Goal: Find specific page/section: Find specific page/section

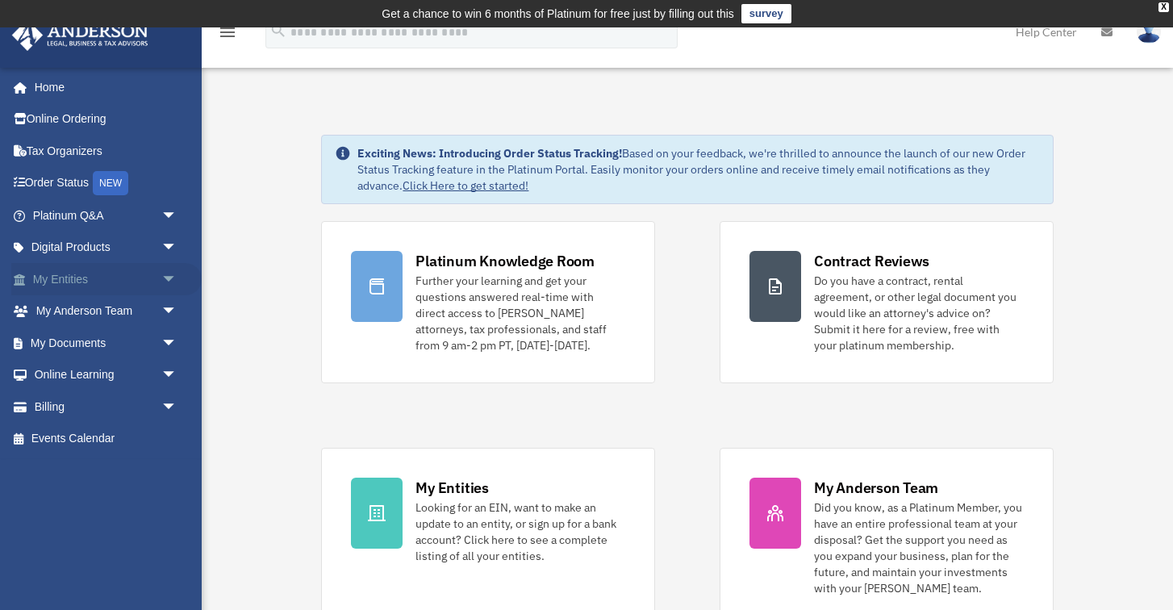
click at [94, 273] on link "My Entities arrow_drop_down" at bounding box center [106, 279] width 190 height 32
click at [169, 273] on span "arrow_drop_down" at bounding box center [177, 279] width 32 height 33
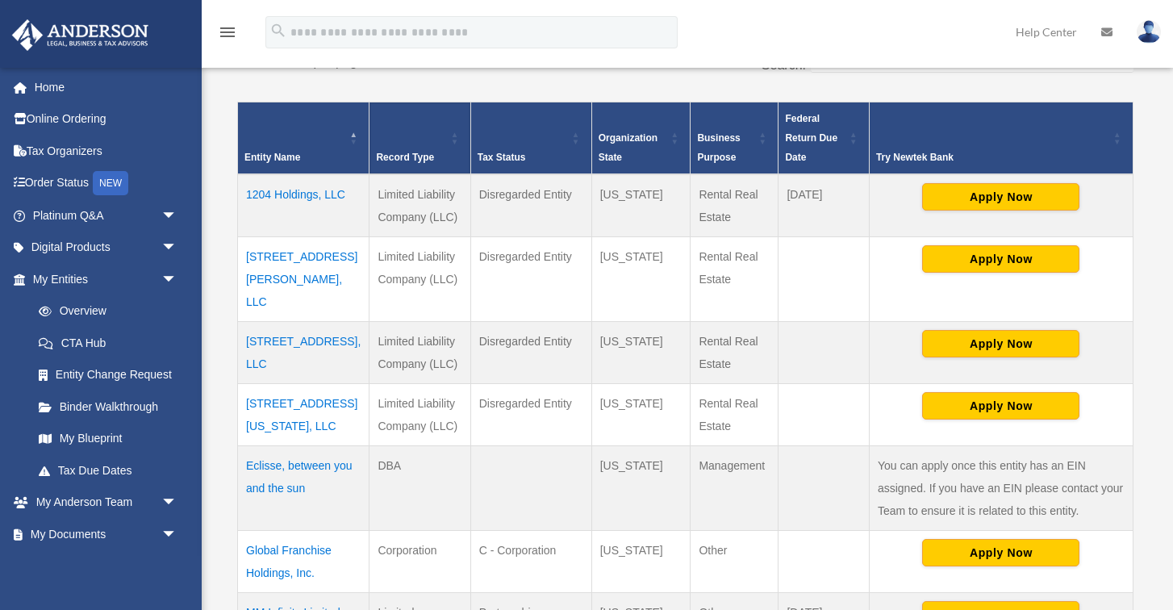
scroll to position [364, 0]
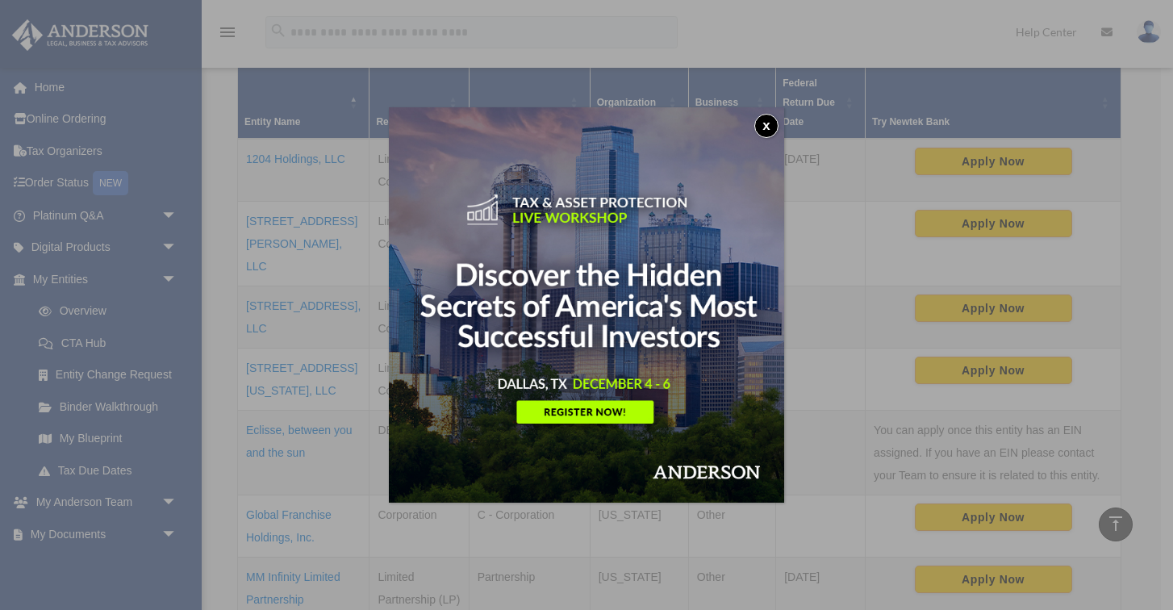
click at [768, 120] on button "x" at bounding box center [766, 126] width 24 height 24
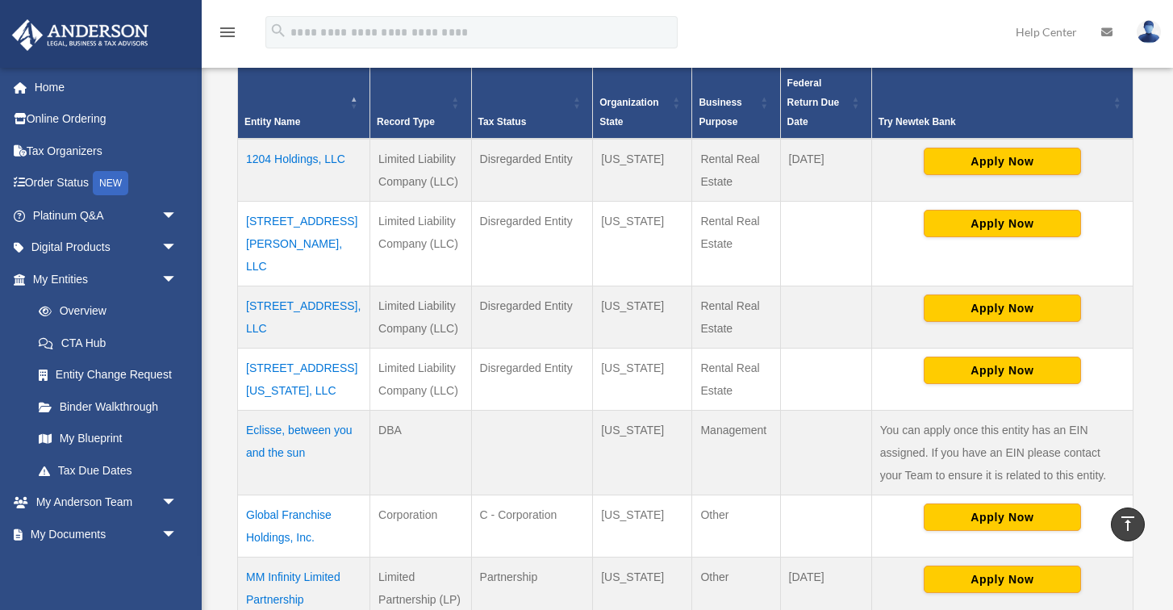
click at [287, 348] on td "9402 W Virginia Ave, LLC" at bounding box center [304, 379] width 132 height 62
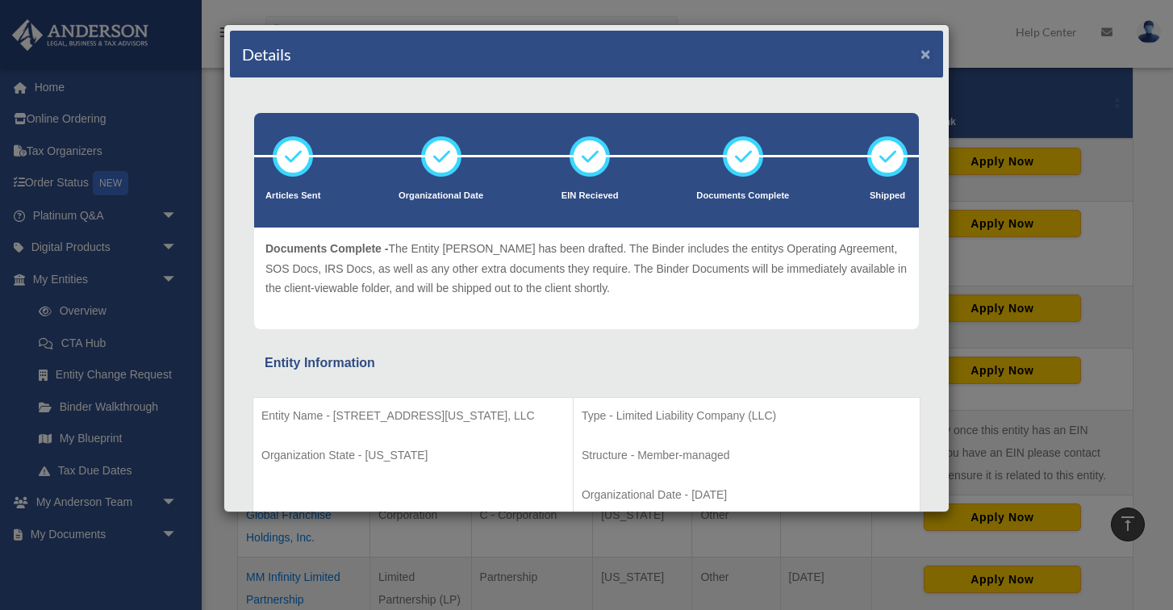
click at [924, 53] on button "×" at bounding box center [925, 53] width 10 height 17
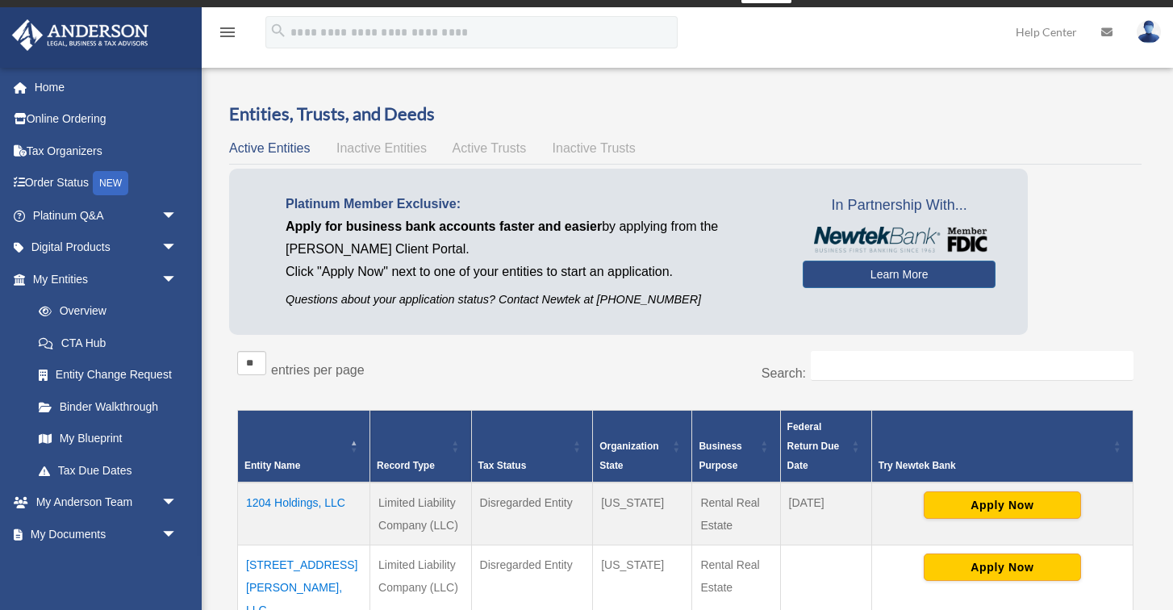
scroll to position [25, 0]
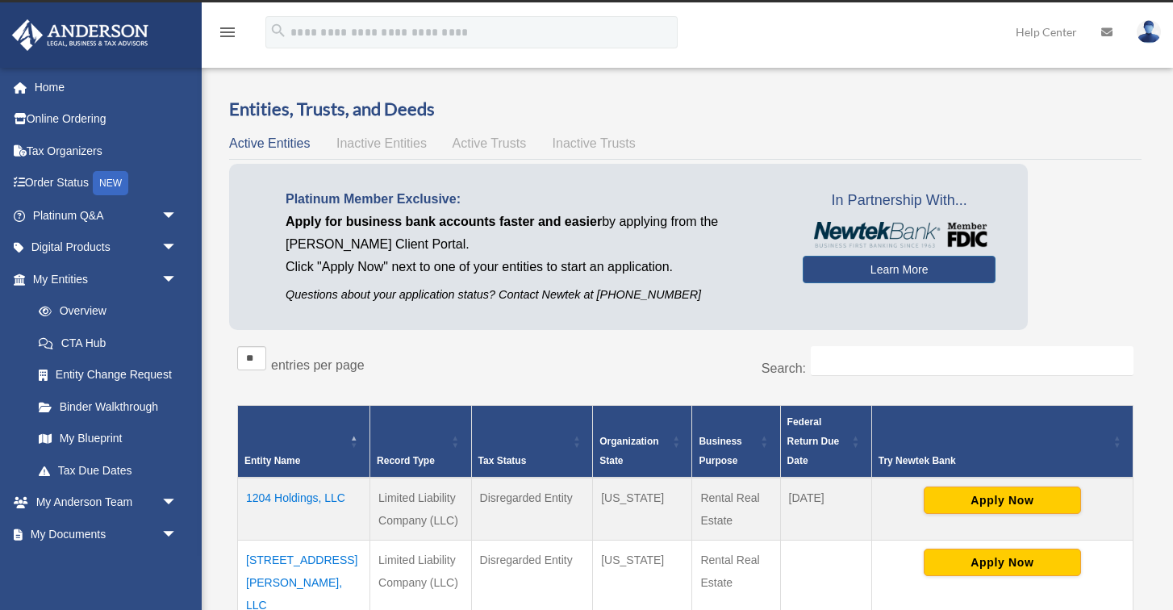
click at [382, 140] on span "Inactive Entities" at bounding box center [381, 143] width 90 height 14
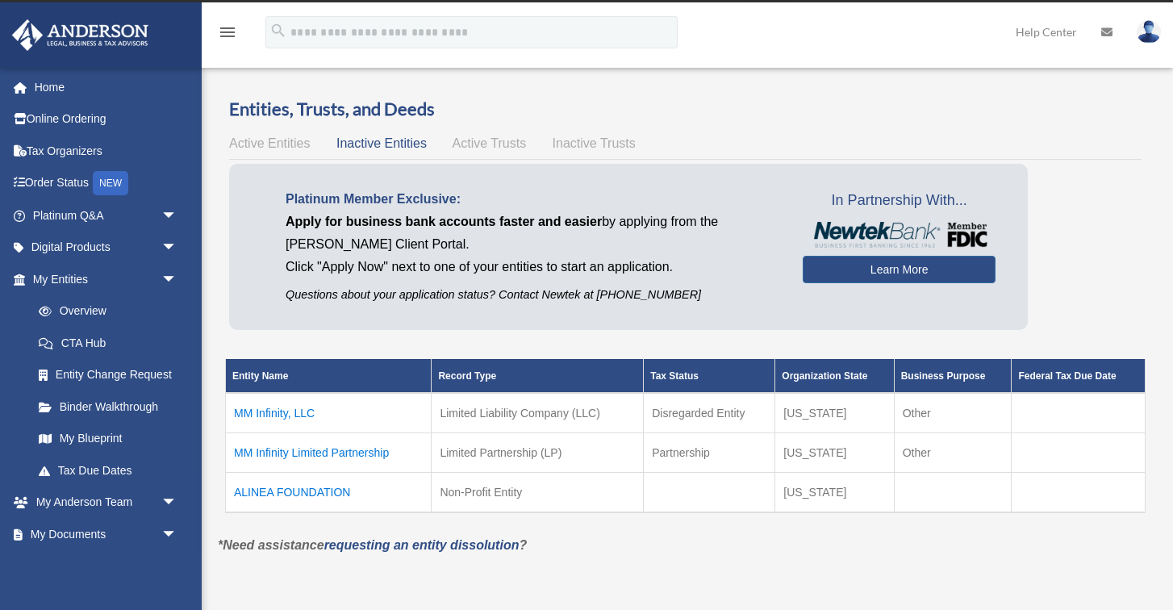
click at [278, 142] on span "Active Entities" at bounding box center [269, 143] width 81 height 14
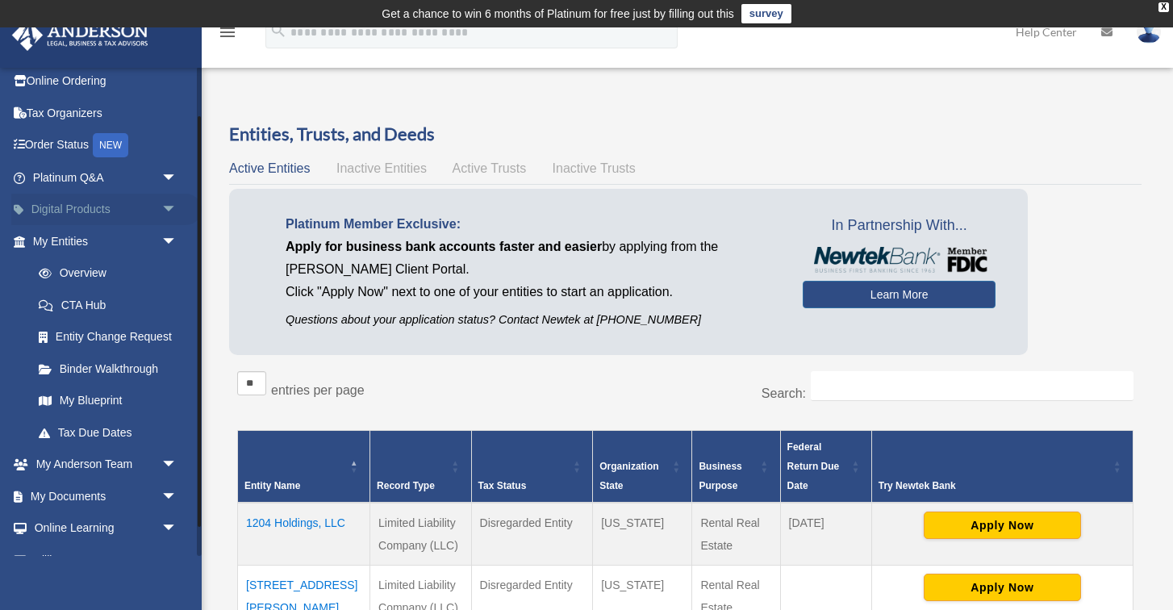
scroll to position [94, 0]
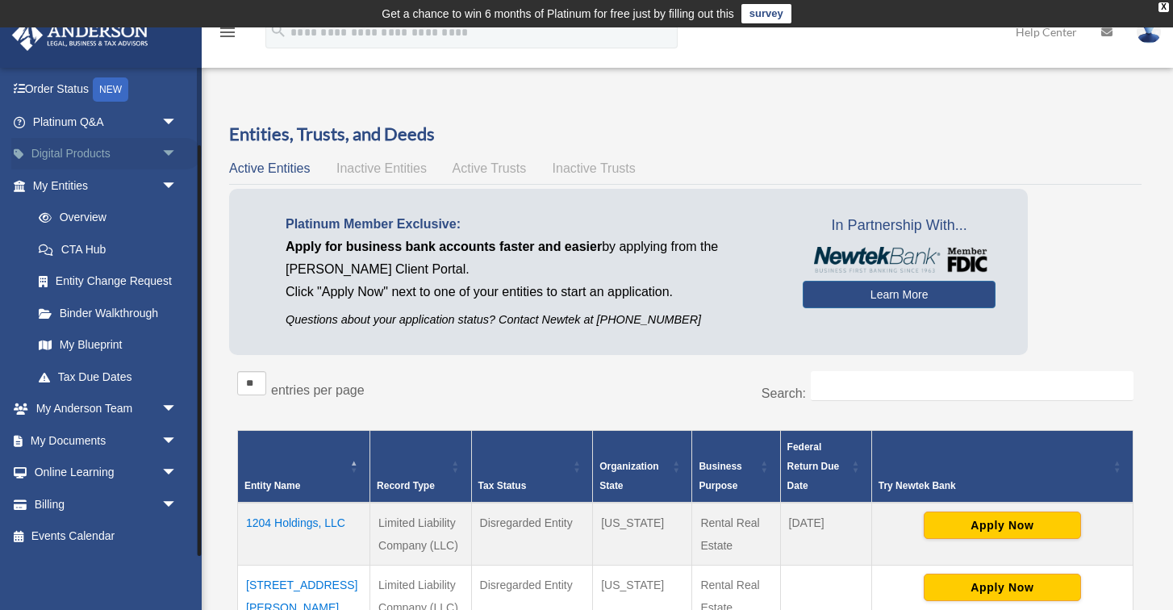
click at [169, 150] on span "arrow_drop_down" at bounding box center [177, 154] width 32 height 33
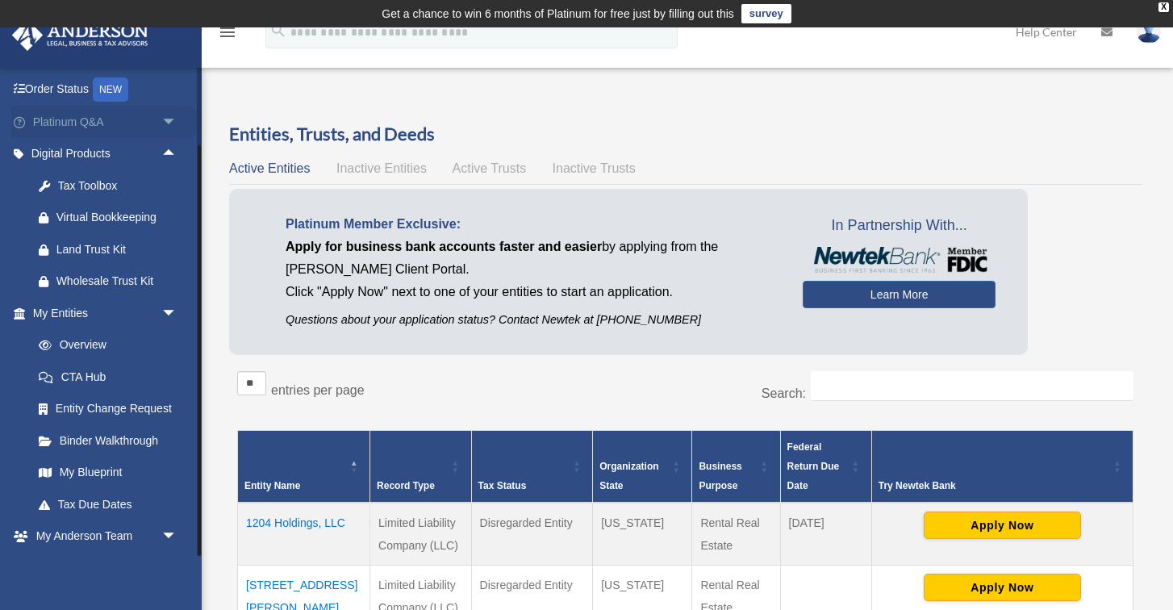
click at [170, 116] on span "arrow_drop_down" at bounding box center [177, 122] width 32 height 33
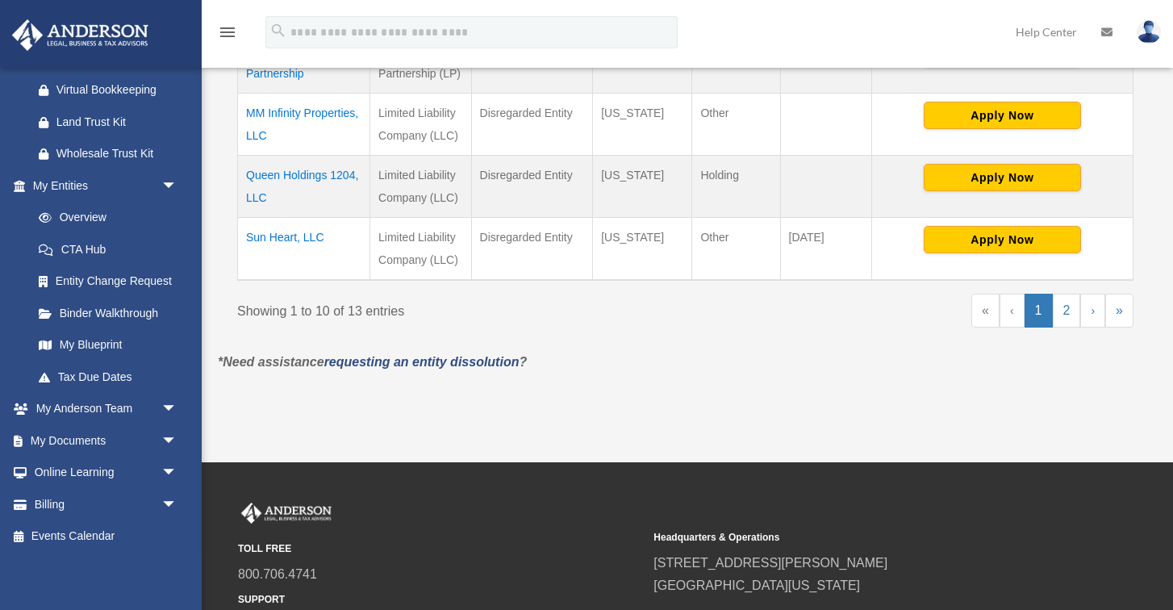
scroll to position [892, 0]
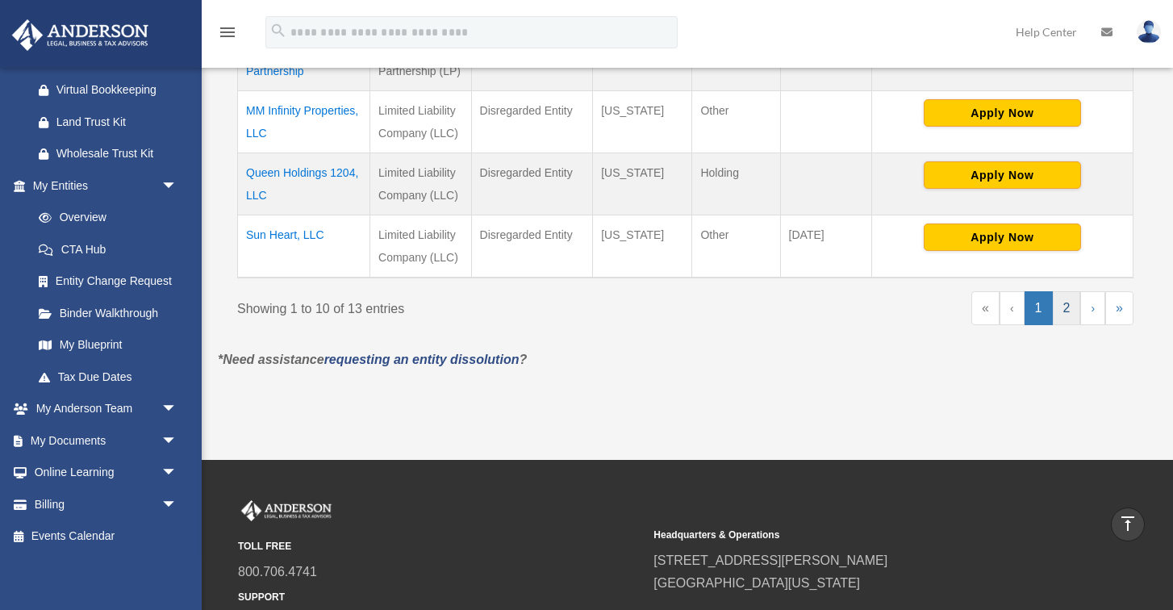
click at [1061, 291] on link "2" at bounding box center [1067, 308] width 28 height 34
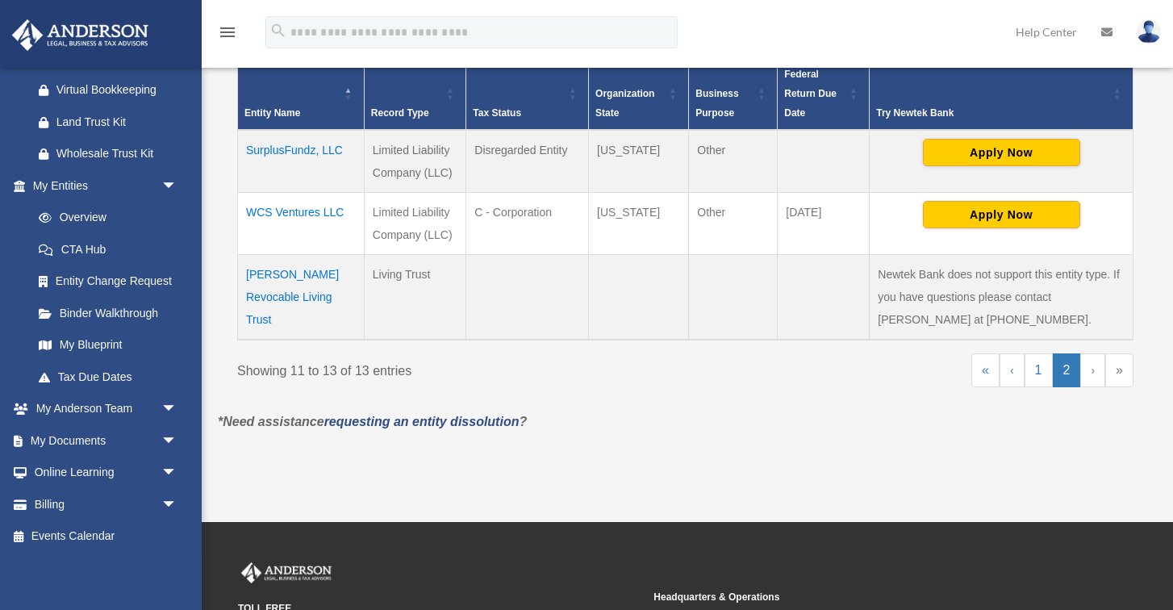
scroll to position [384, 0]
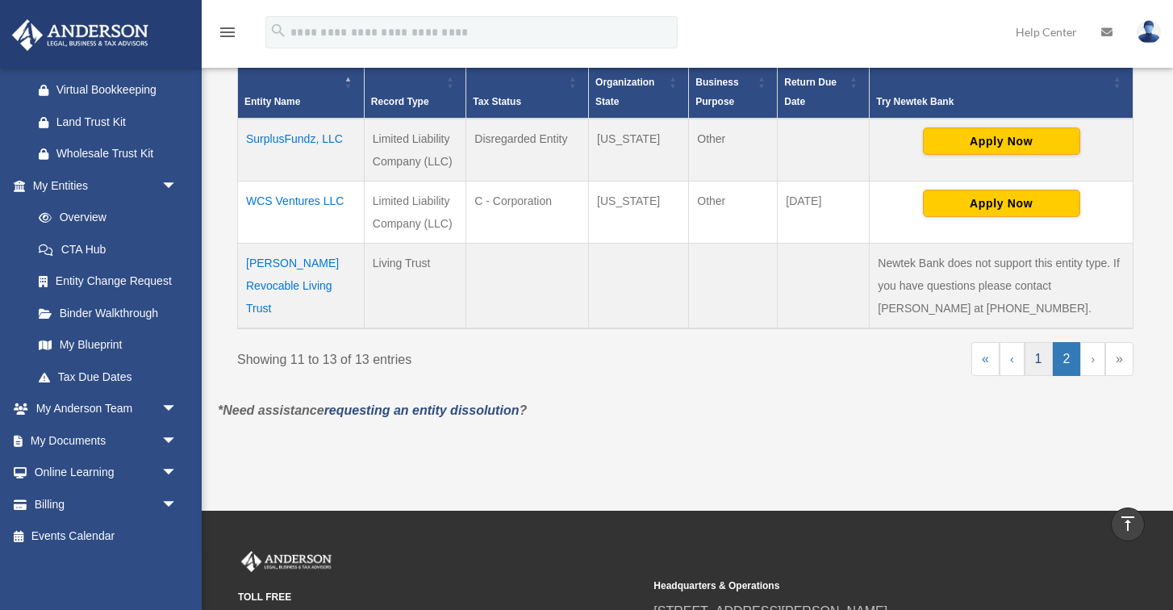
click at [1037, 357] on link "1" at bounding box center [1038, 359] width 28 height 34
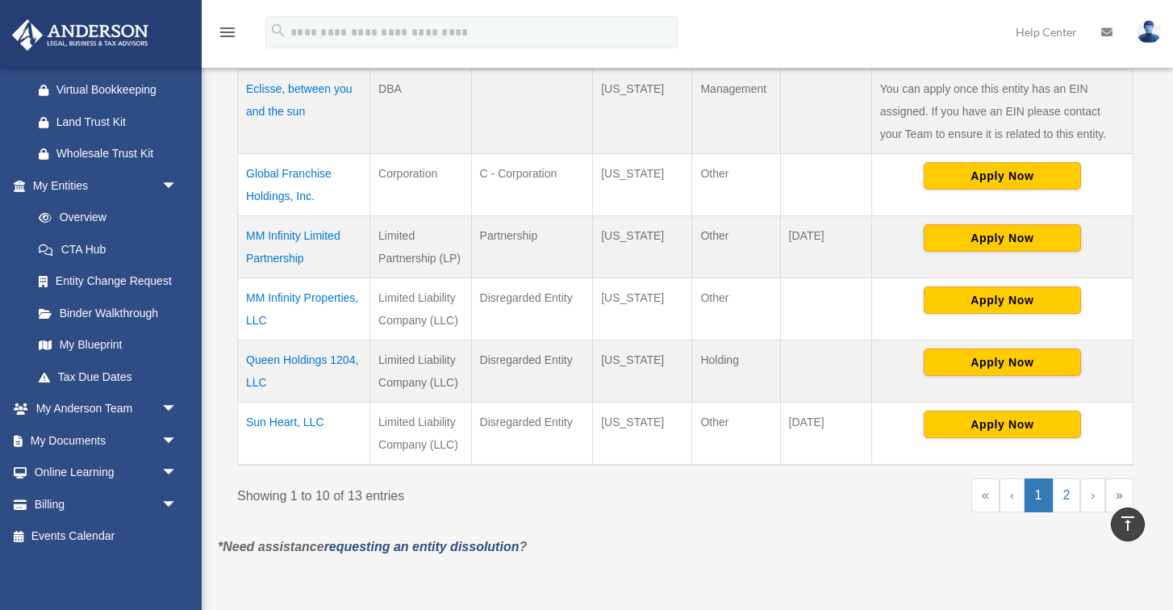
scroll to position [707, 0]
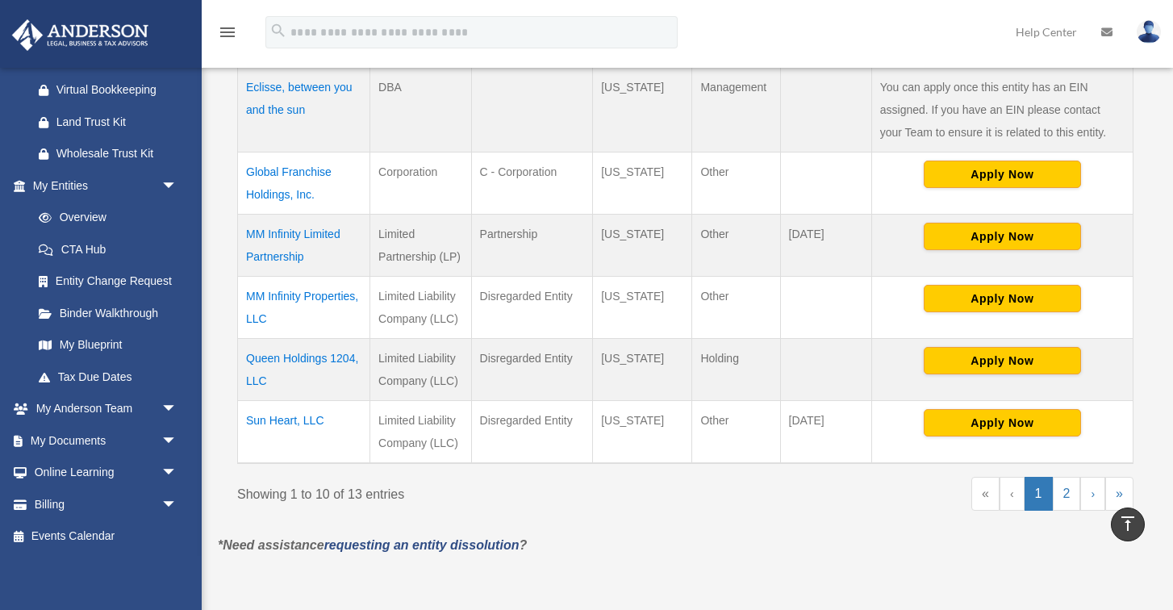
click at [277, 401] on td "Sun Heart, LLC" at bounding box center [304, 432] width 132 height 63
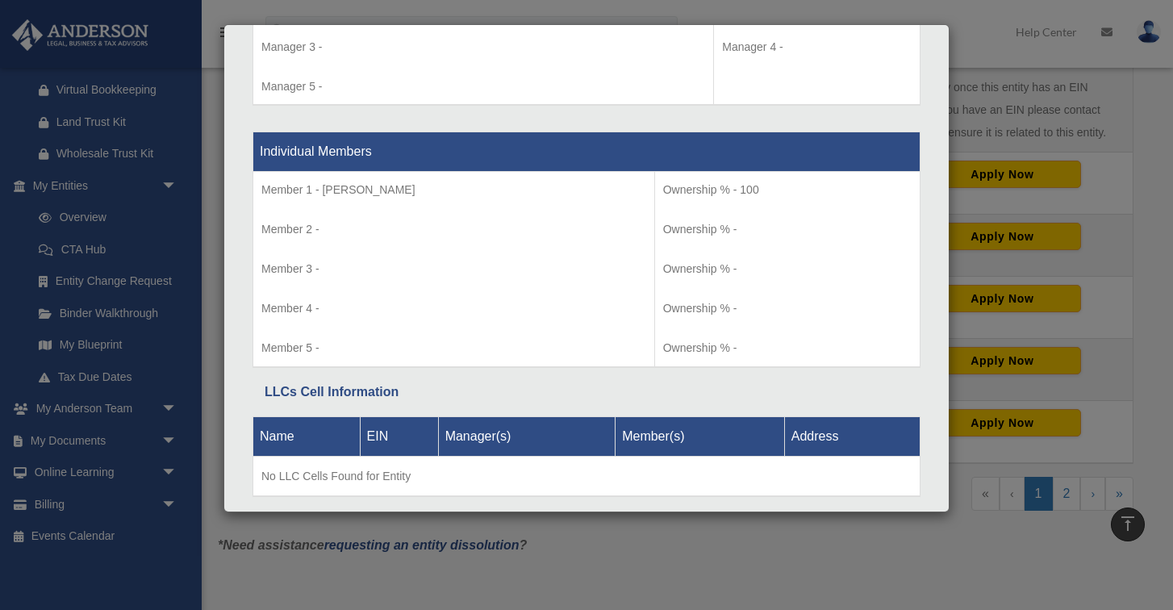
scroll to position [1639, 0]
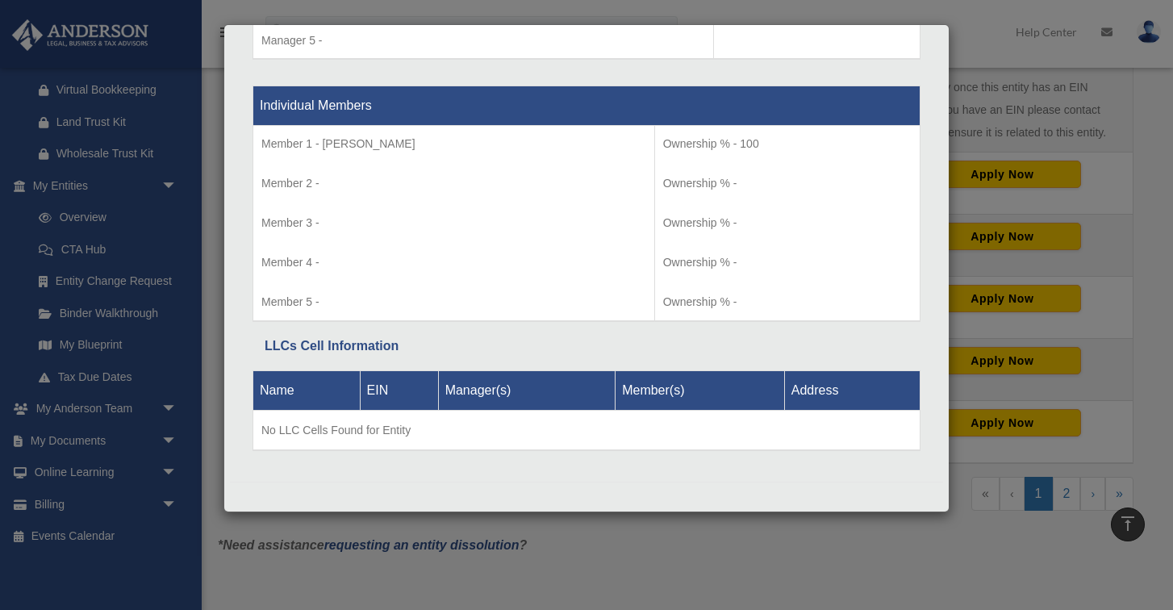
click at [823, 527] on div "Details × Articles Sent Organizational Date" at bounding box center [586, 305] width 1173 height 610
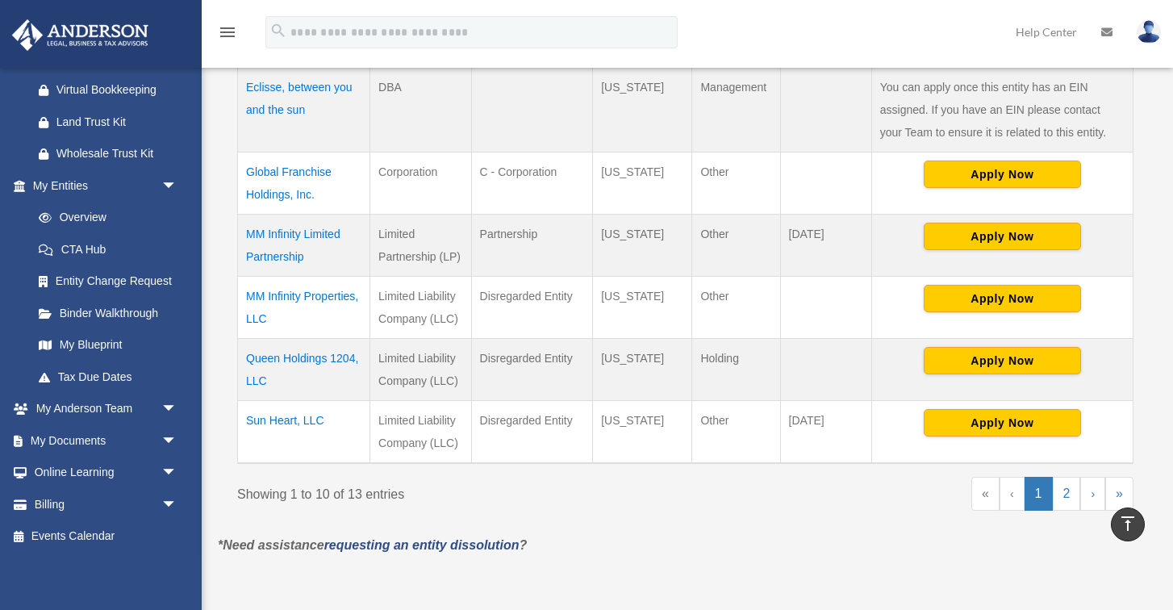
scroll to position [0, 0]
